Goal: Task Accomplishment & Management: Complete application form

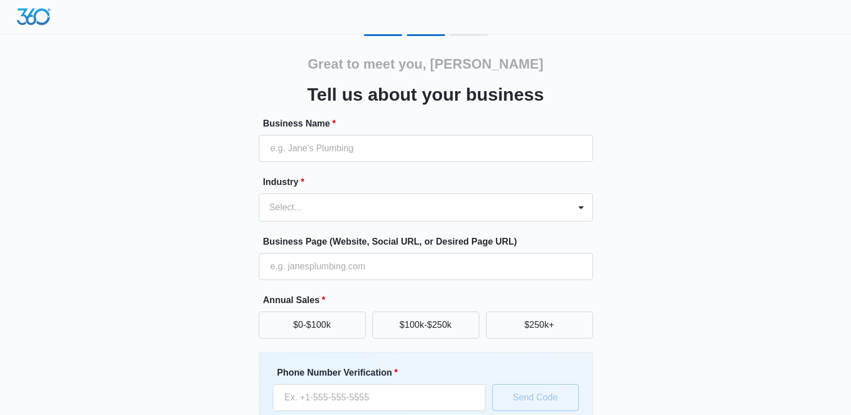
click at [343, 131] on div "Business Name *" at bounding box center [426, 139] width 334 height 45
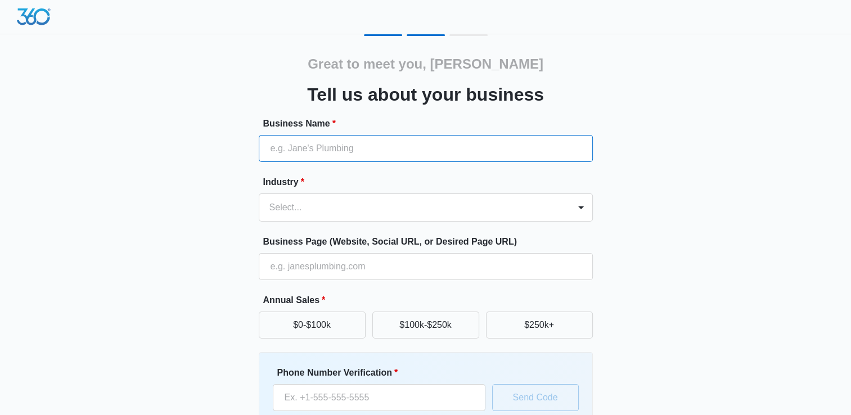
click at [363, 150] on input "Business Name *" at bounding box center [426, 148] width 334 height 27
type input "test"
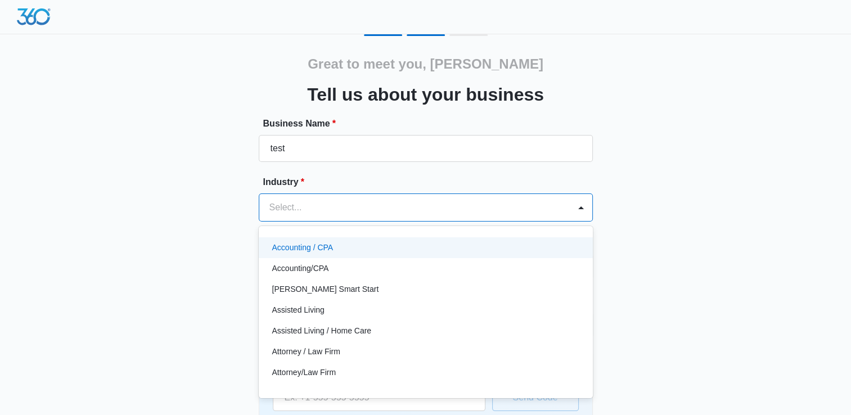
click at [331, 204] on div at bounding box center [412, 208] width 286 height 16
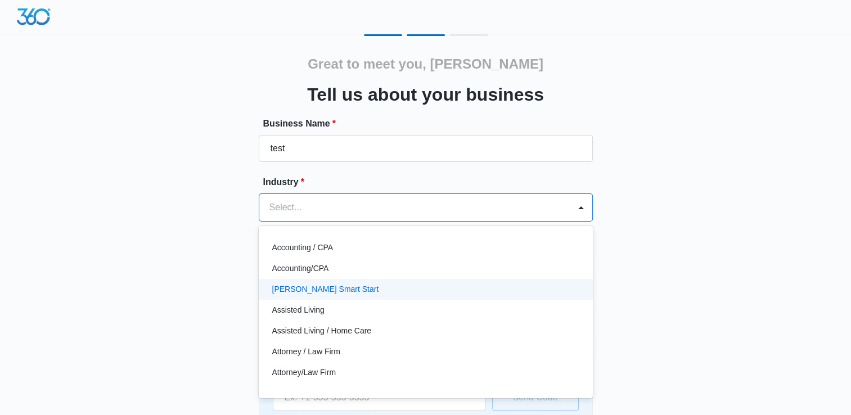
click at [332, 280] on div "[PERSON_NAME] Smart Start" at bounding box center [426, 289] width 334 height 21
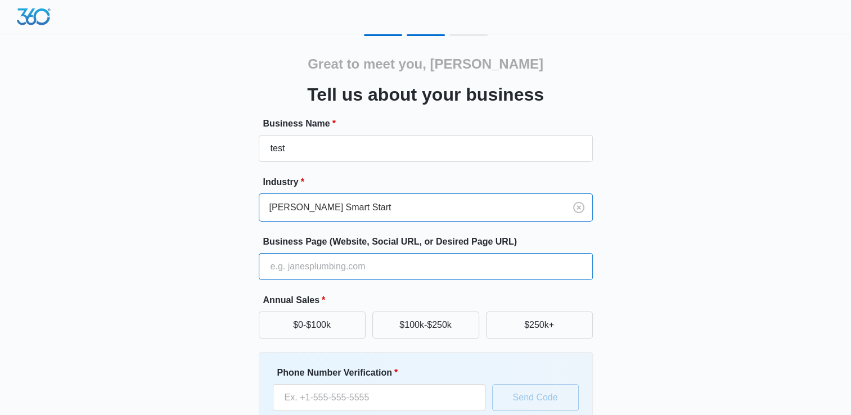
click at [376, 273] on input "Business Page (Website, Social URL, or Desired Page URL)" at bounding box center [426, 266] width 334 height 27
type input "[DOMAIN_NAME]"
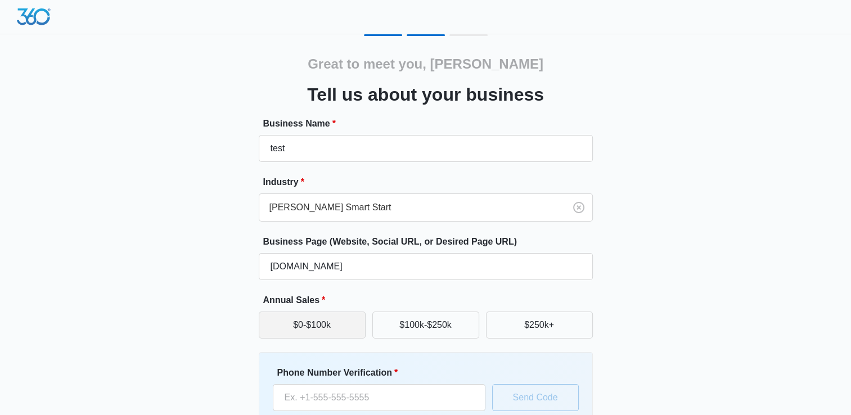
click at [307, 326] on button "$0-$100k" at bounding box center [312, 325] width 107 height 27
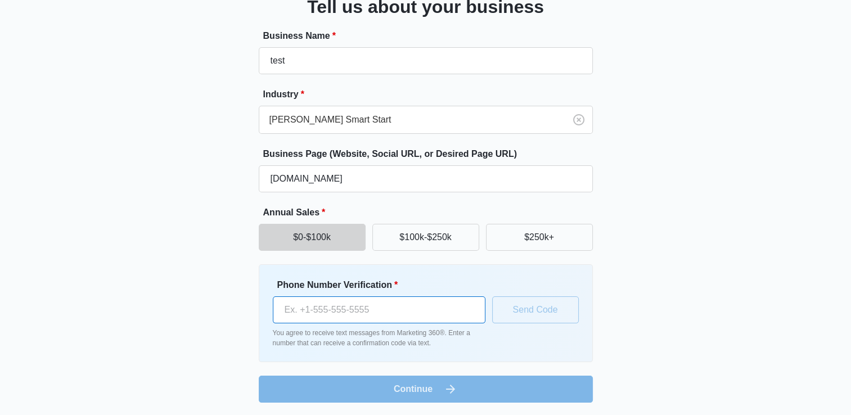
click at [320, 312] on input "Phone Number Verification *" at bounding box center [379, 309] width 213 height 27
type input "[PHONE_NUMBER]"
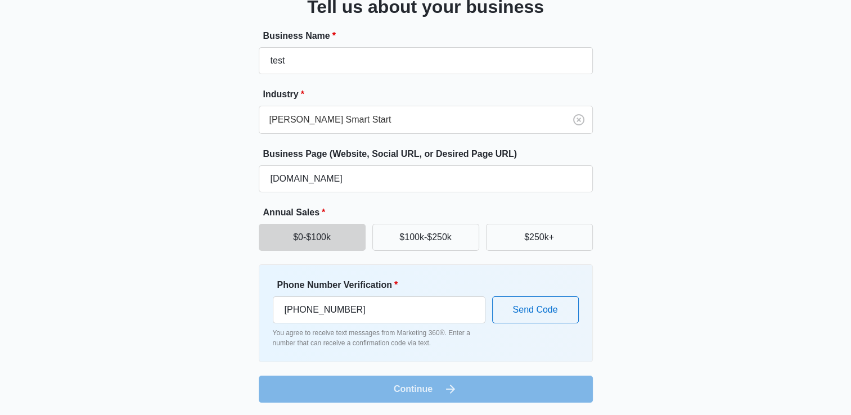
drag, startPoint x: 642, startPoint y: 307, endPoint x: 597, endPoint y: 305, distance: 45.0
click at [642, 304] on div "Great to meet you, [PERSON_NAME] us about your business Business Name * test In…" at bounding box center [425, 175] width 675 height 456
click at [558, 321] on button "Send Code" at bounding box center [535, 309] width 87 height 27
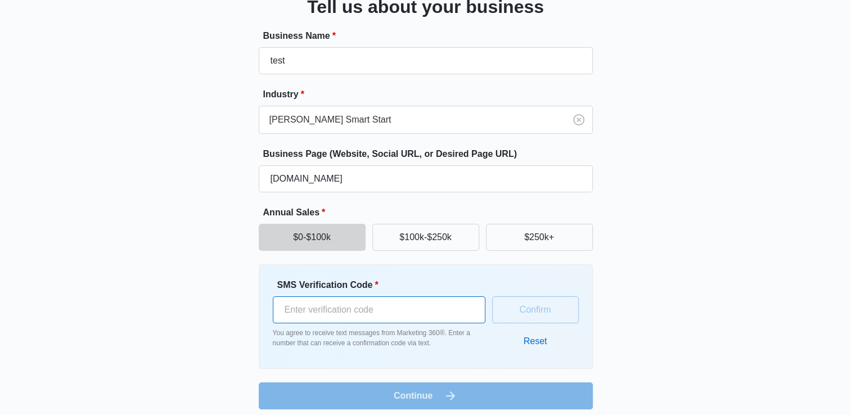
click at [294, 313] on input "SMS Verification Code *" at bounding box center [379, 309] width 213 height 27
type input "560883"
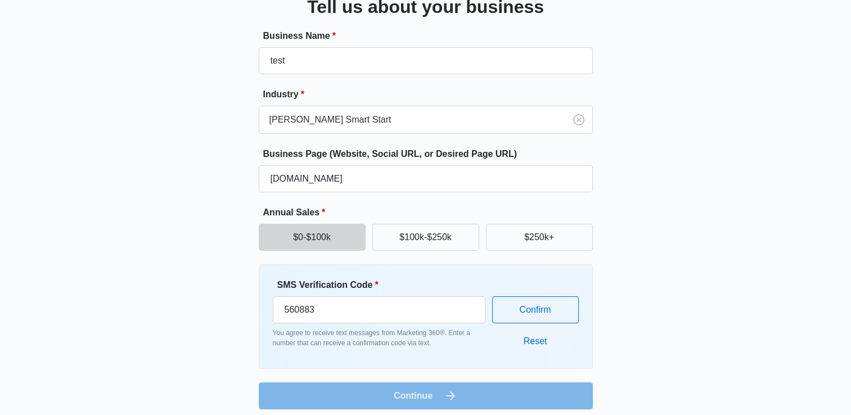
click at [526, 323] on div "Confirm Reset" at bounding box center [535, 316] width 87 height 77
click at [529, 317] on button "Confirm" at bounding box center [535, 309] width 87 height 27
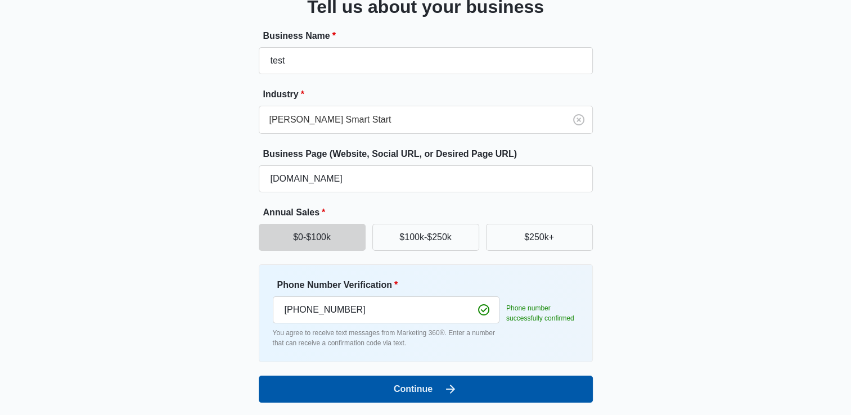
click at [482, 393] on button "Continue" at bounding box center [426, 389] width 334 height 27
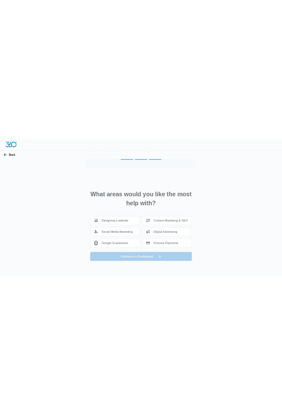
scroll to position [0, 0]
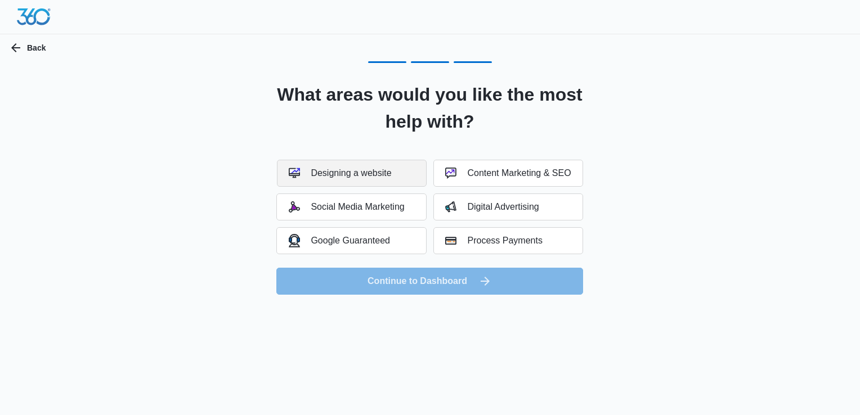
click at [389, 186] on button "Designing a website" at bounding box center [352, 173] width 150 height 27
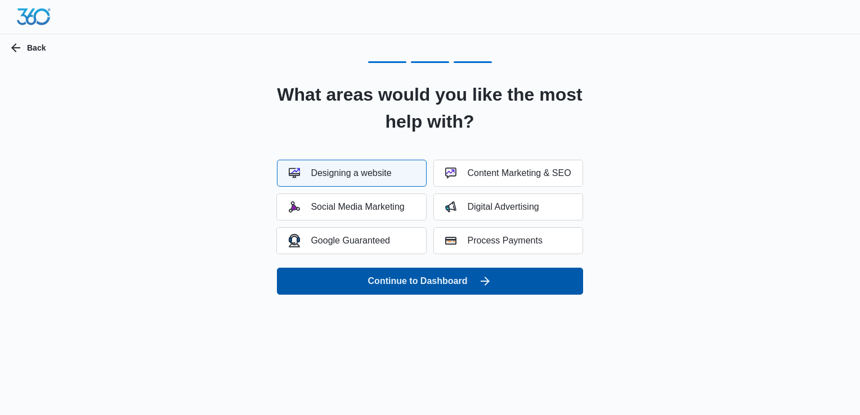
click at [441, 292] on button "Continue to Dashboard" at bounding box center [430, 281] width 306 height 27
